Goal: Task Accomplishment & Management: Manage account settings

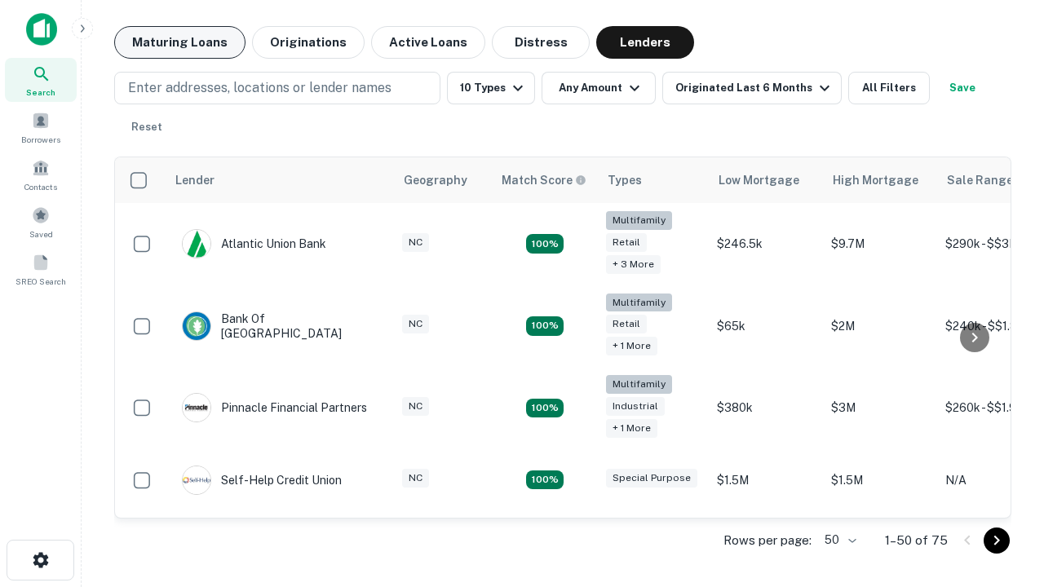
click at [179, 42] on button "Maturing Loans" at bounding box center [179, 42] width 131 height 33
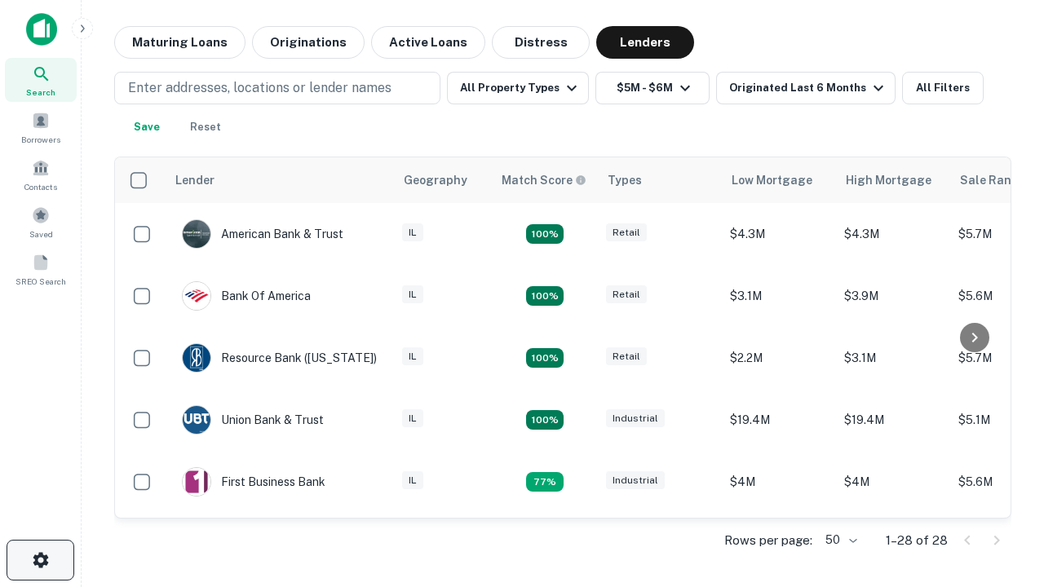
click at [40, 560] on icon "button" at bounding box center [41, 560] width 20 height 20
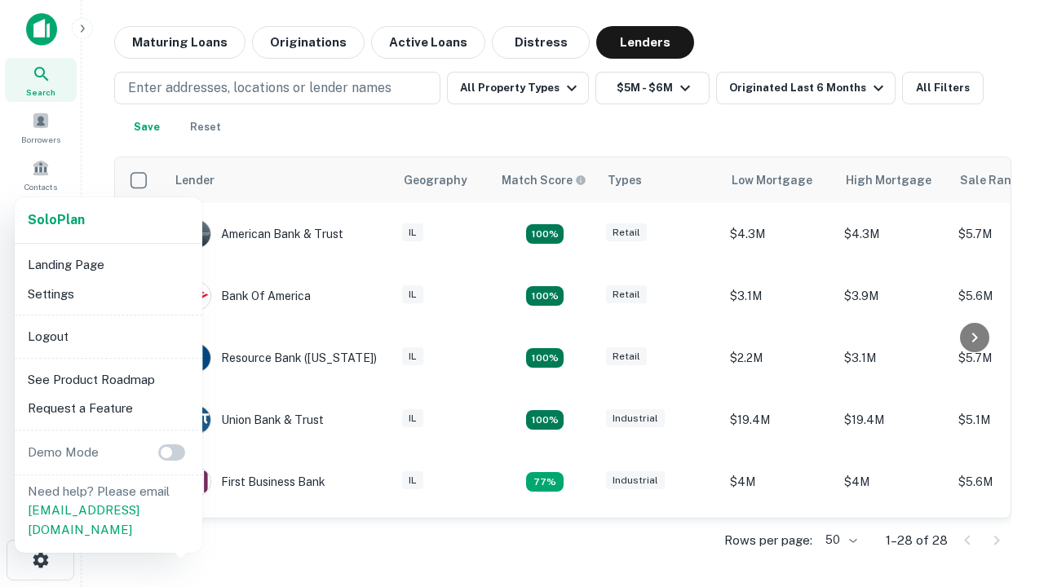
click at [108, 336] on li "Logout" at bounding box center [108, 336] width 174 height 29
